Goal: Find specific page/section: Find specific page/section

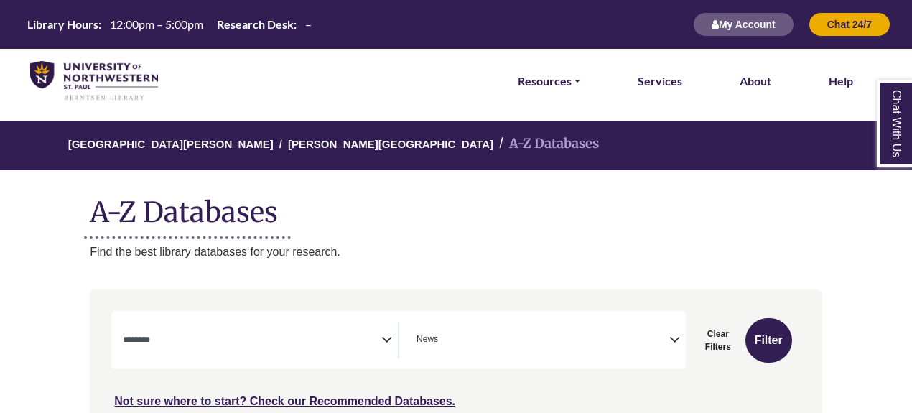
select select "Database Subject Filter"
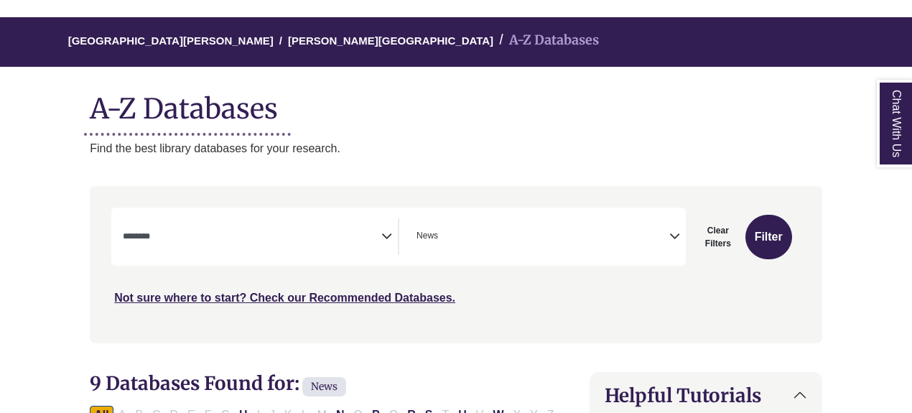
scroll to position [111, 0]
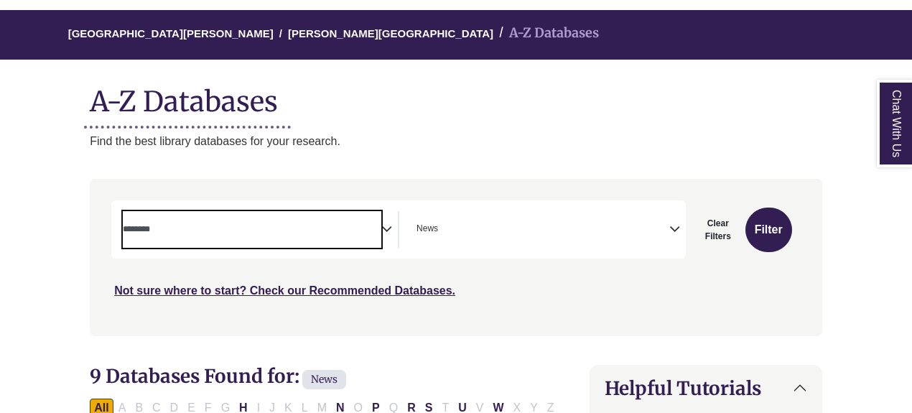
click at [361, 238] on span "Search filters" at bounding box center [252, 229] width 259 height 37
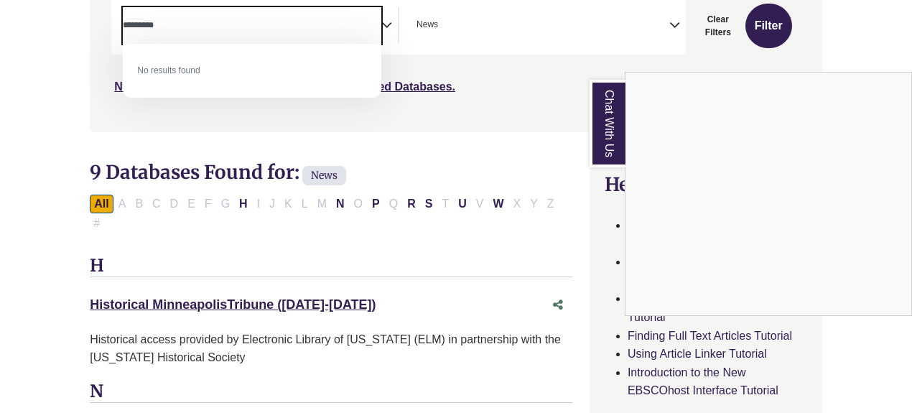
scroll to position [315, 0]
type textarea "*********"
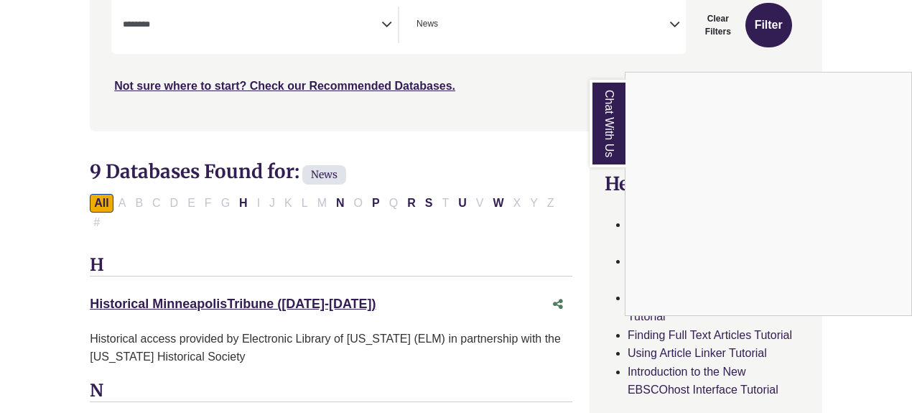
click at [478, 126] on div "Chat With Us" at bounding box center [456, 206] width 912 height 413
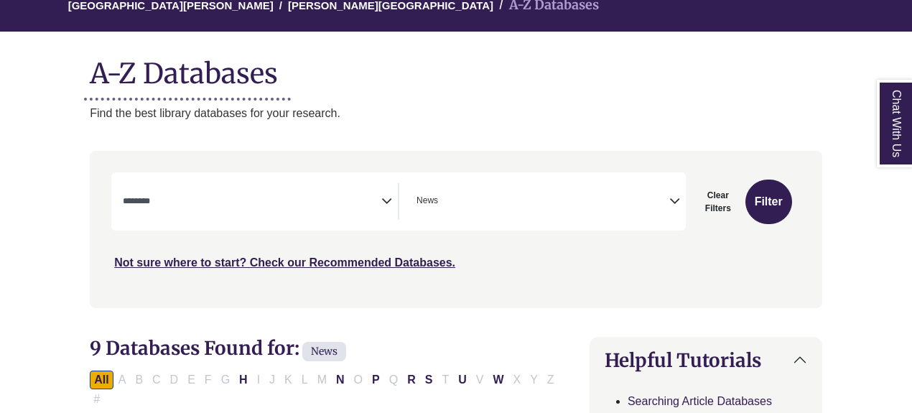
scroll to position [139, 0]
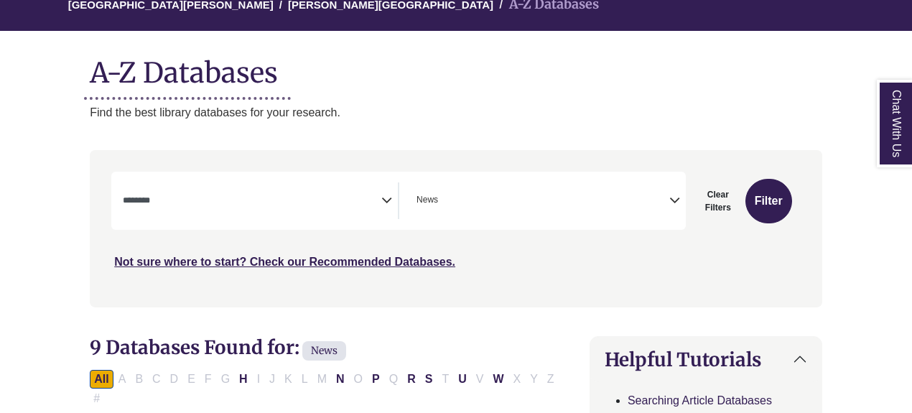
click at [382, 198] on icon "Search filters" at bounding box center [386, 198] width 11 height 22
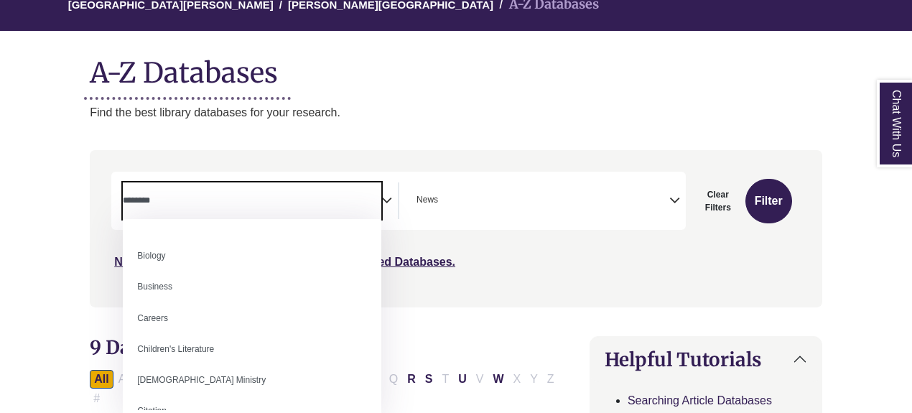
scroll to position [0, 0]
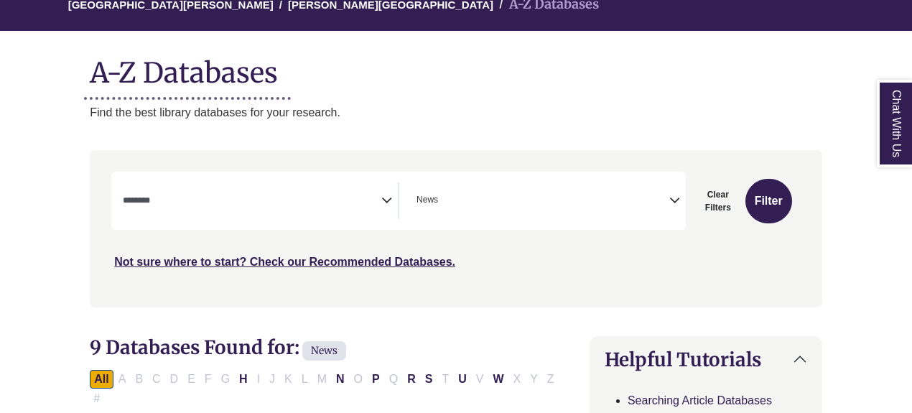
click at [419, 62] on h1 "A-Z Databases" at bounding box center [456, 67] width 733 height 44
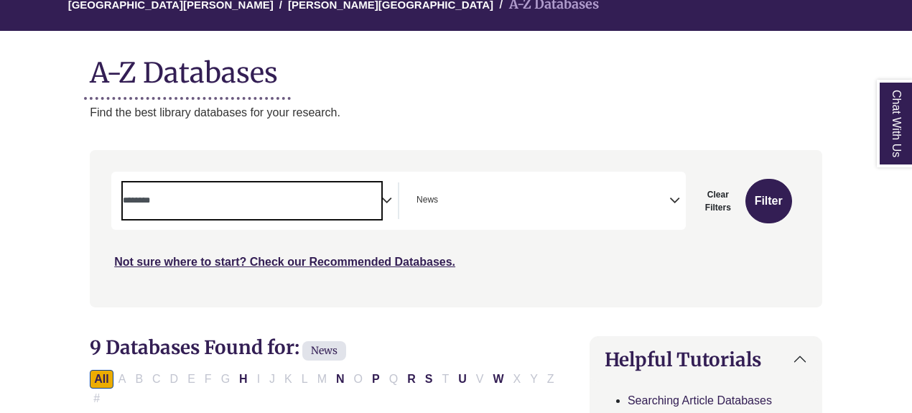
click at [379, 208] on span "Search filters" at bounding box center [252, 200] width 259 height 37
